Goal: Task Accomplishment & Management: Use online tool/utility

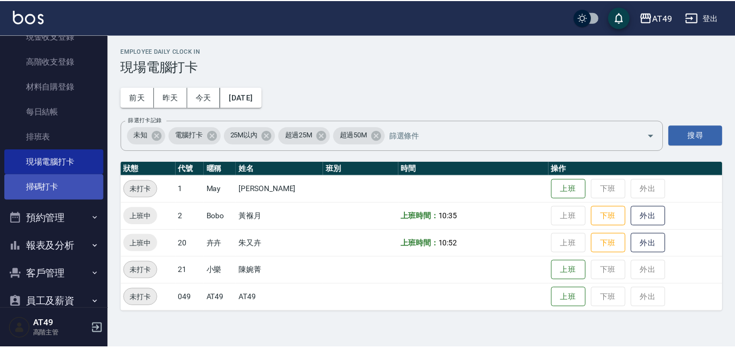
scroll to position [169, 0]
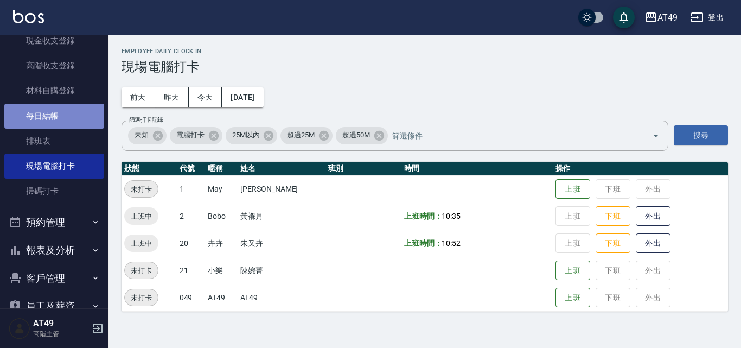
click at [63, 113] on link "每日結帳" at bounding box center [54, 116] width 100 height 25
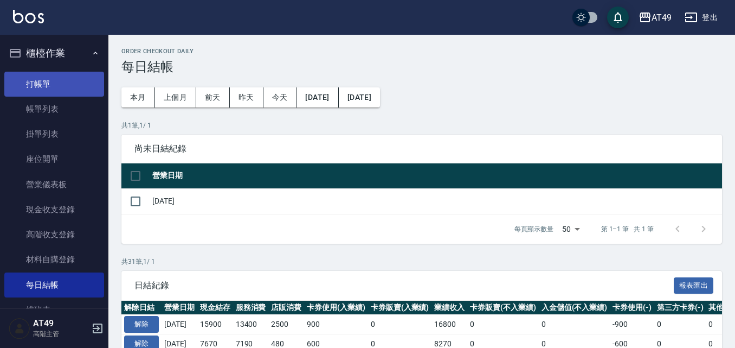
drag, startPoint x: 20, startPoint y: 85, endPoint x: 27, endPoint y: 81, distance: 8.0
click at [20, 85] on link "打帳單" at bounding box center [54, 84] width 100 height 25
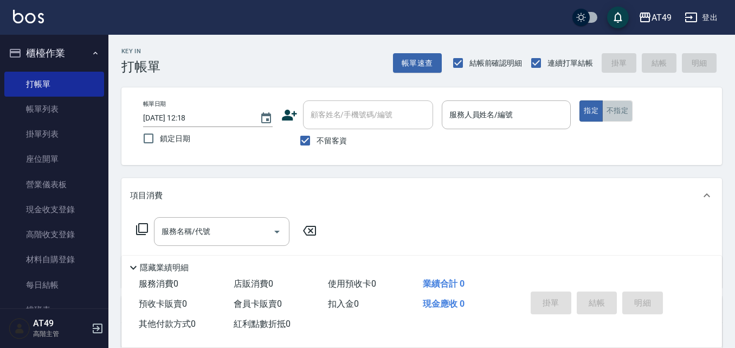
click at [619, 110] on button "不指定" at bounding box center [617, 110] width 30 height 21
click at [409, 70] on button "帳單速查" at bounding box center [417, 63] width 49 height 20
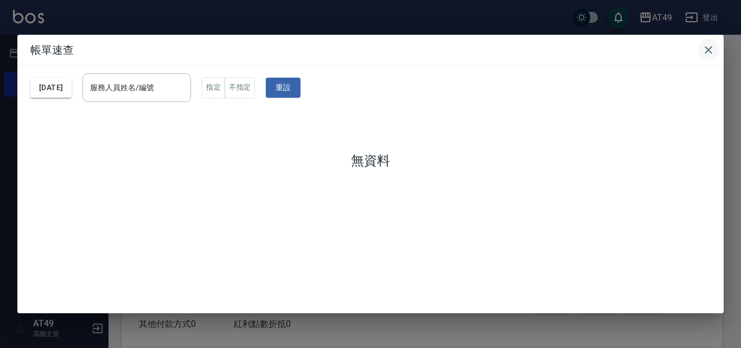
click at [710, 52] on icon "button" at bounding box center [708, 50] width 8 height 8
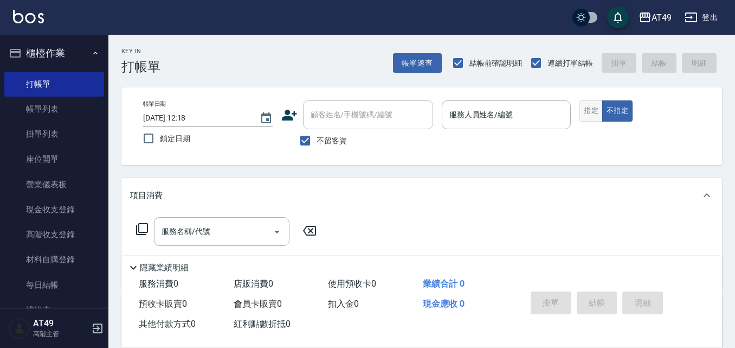
click at [590, 119] on button "指定" at bounding box center [591, 110] width 23 height 21
